Goal: Find specific fact: Find specific fact

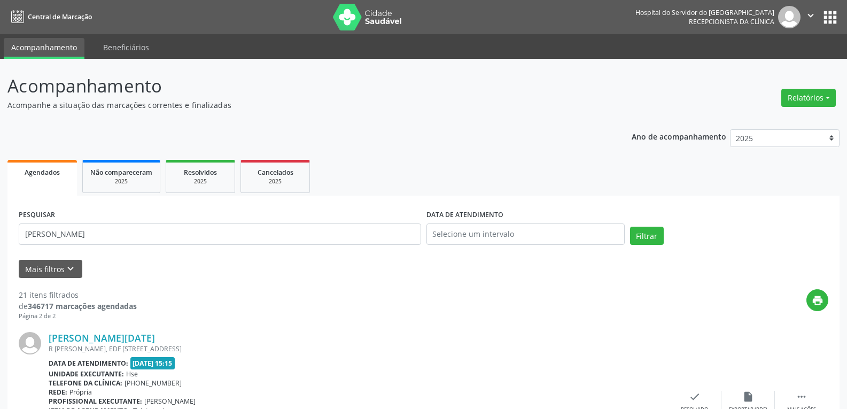
type input "[PERSON_NAME]"
click at [630, 227] on button "Filtrar" at bounding box center [647, 236] width 34 height 18
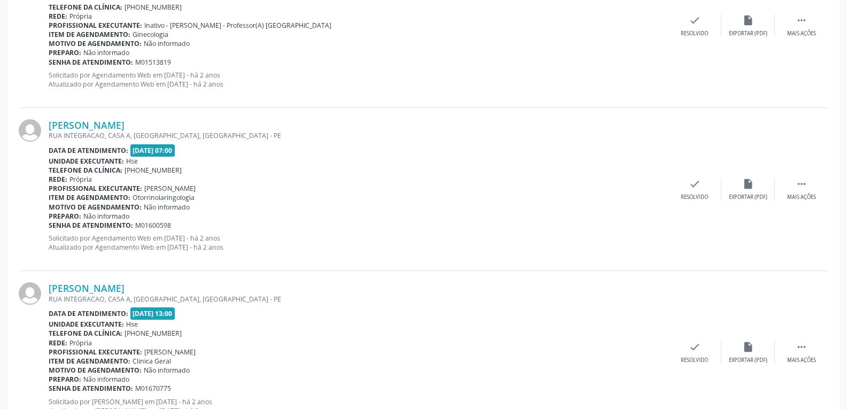
scroll to position [1399, 0]
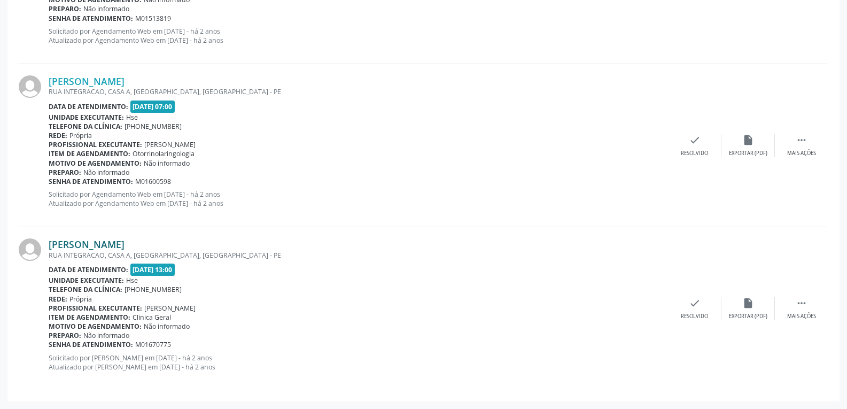
click at [113, 246] on link "[PERSON_NAME]" at bounding box center [87, 244] width 76 height 12
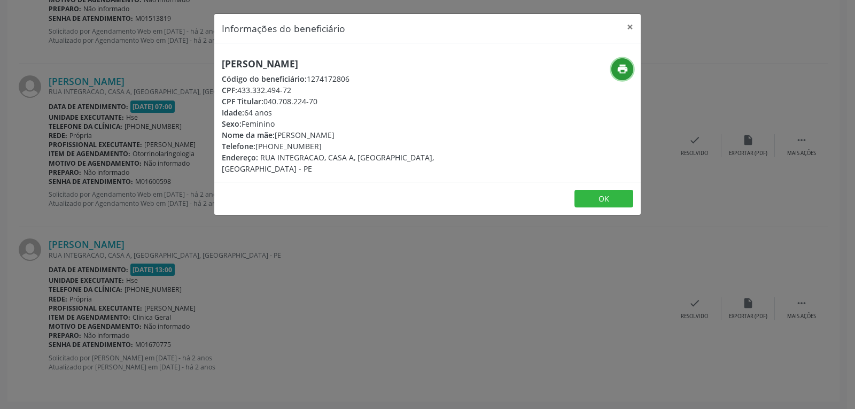
click at [627, 65] on icon "print" at bounding box center [623, 69] width 12 height 12
drag, startPoint x: 263, startPoint y: 100, endPoint x: 374, endPoint y: 97, distance: 110.7
click at [374, 97] on div "CPF Titular: 040.708.224-70" at bounding box center [356, 101] width 269 height 11
copy div "040.708.224-70"
drag, startPoint x: 272, startPoint y: 144, endPoint x: 349, endPoint y: 144, distance: 77.0
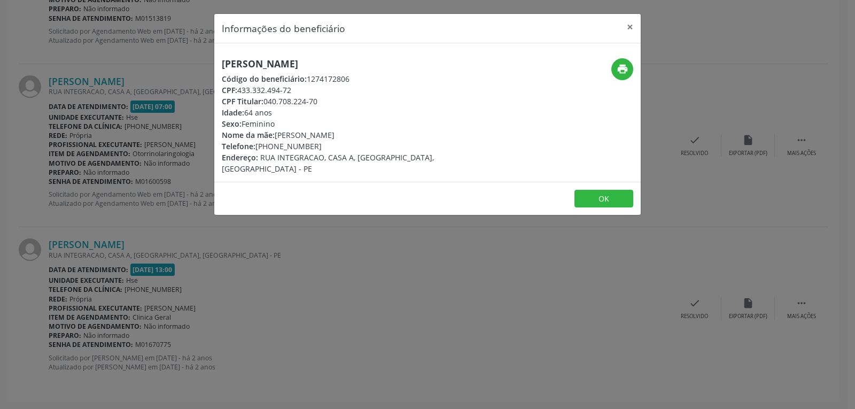
click at [349, 144] on div "Telefone: [PHONE_NUMBER]" at bounding box center [356, 146] width 269 height 11
copy div "98836-9047"
click at [633, 31] on button "×" at bounding box center [629, 27] width 21 height 26
